Goal: Task Accomplishment & Management: Complete application form

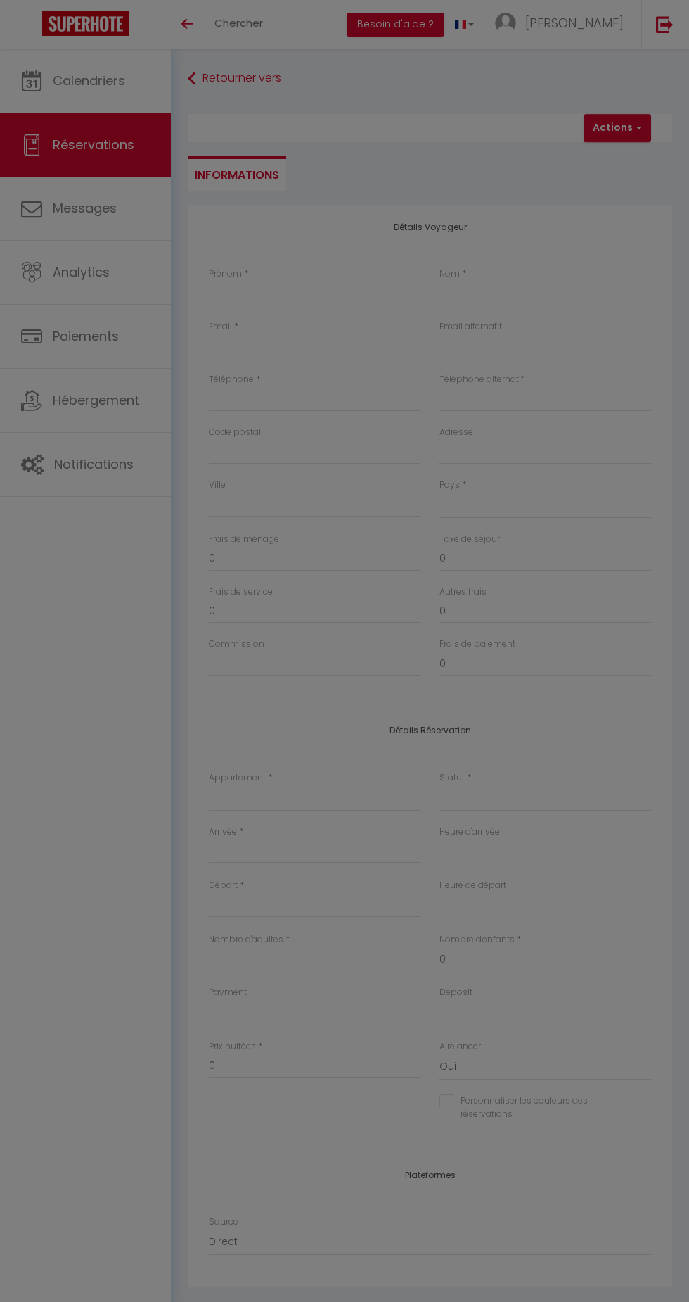
select select
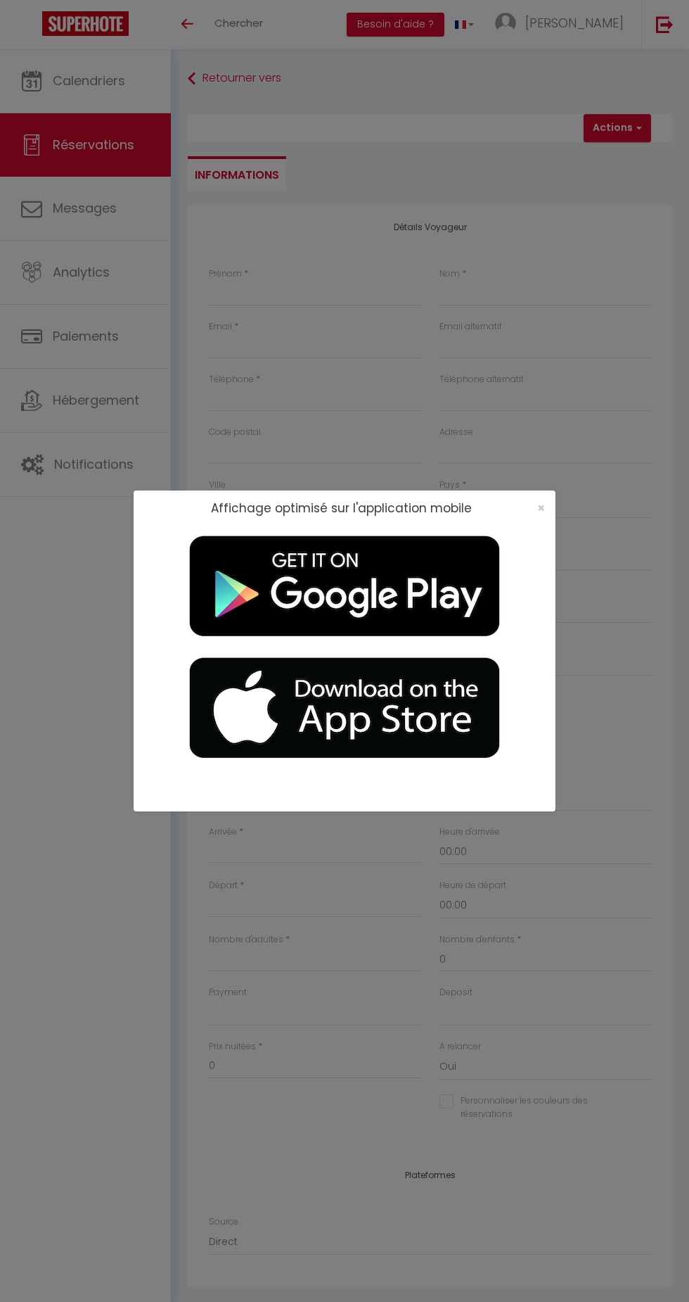
scroll to position [9, 0]
select select
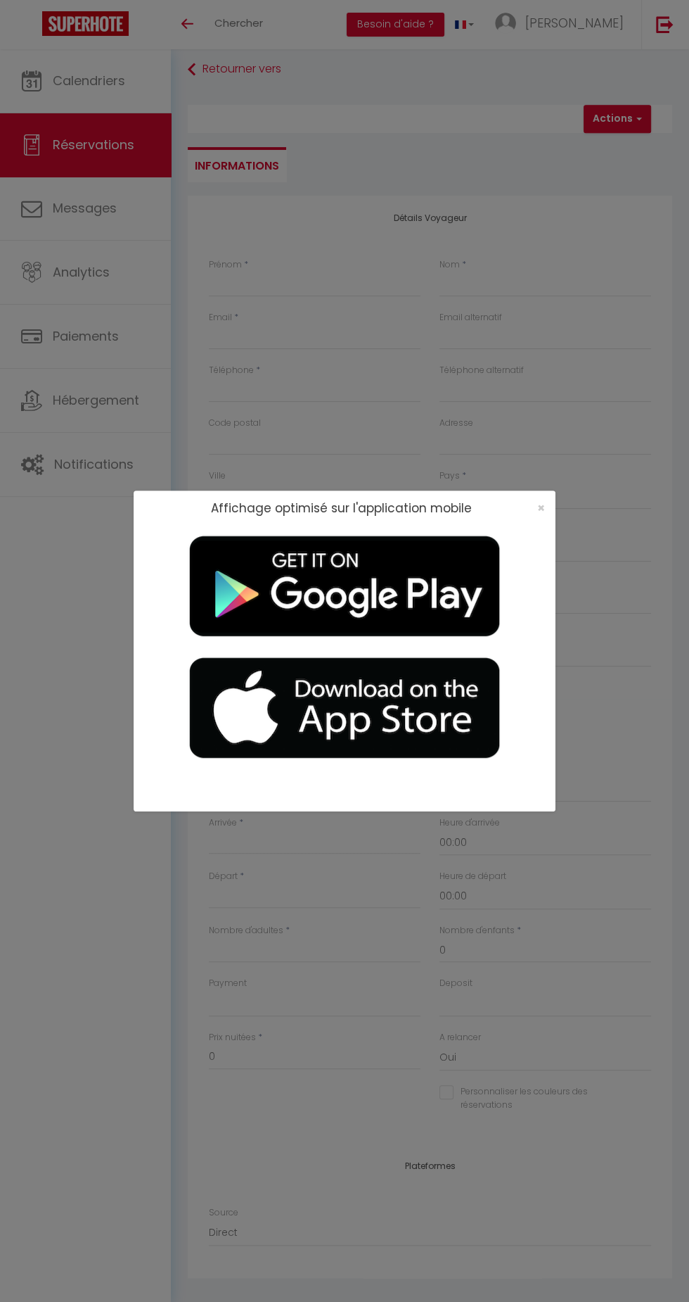
select select
checkbox input "false"
